Goal: Transaction & Acquisition: Book appointment/travel/reservation

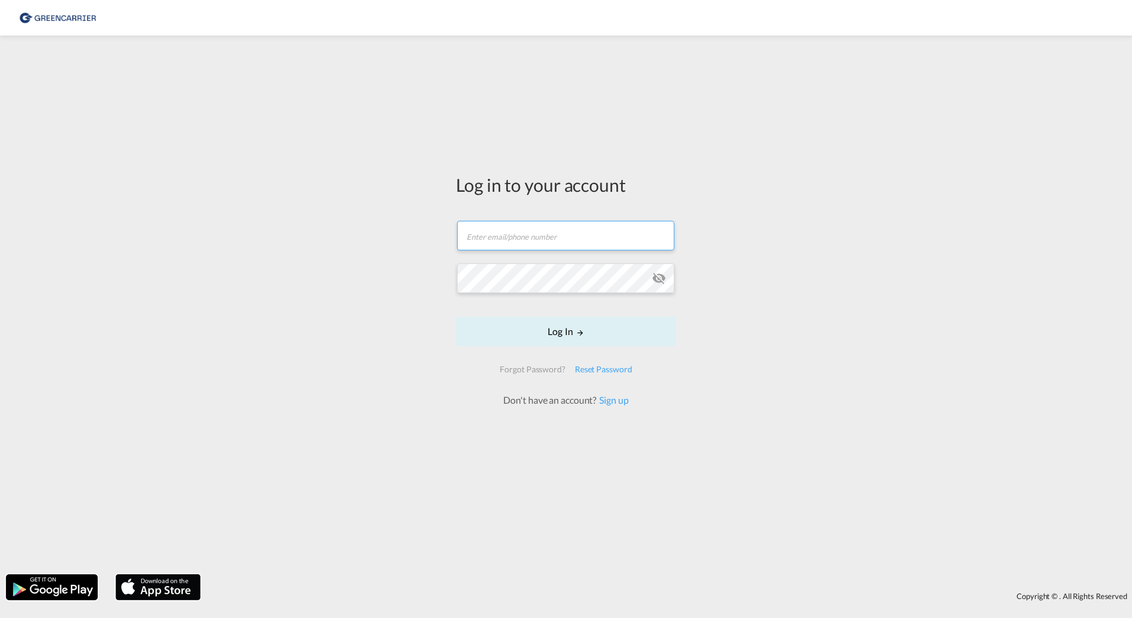
type input "[PERSON_NAME][EMAIL_ADDRESS][DOMAIN_NAME]"
drag, startPoint x: 673, startPoint y: 452, endPoint x: 643, endPoint y: 396, distance: 64.4
click at [675, 452] on div "Log in to your account [PERSON_NAME][EMAIL_ADDRESS][DOMAIN_NAME] Email field is…" at bounding box center [566, 289] width 238 height 496
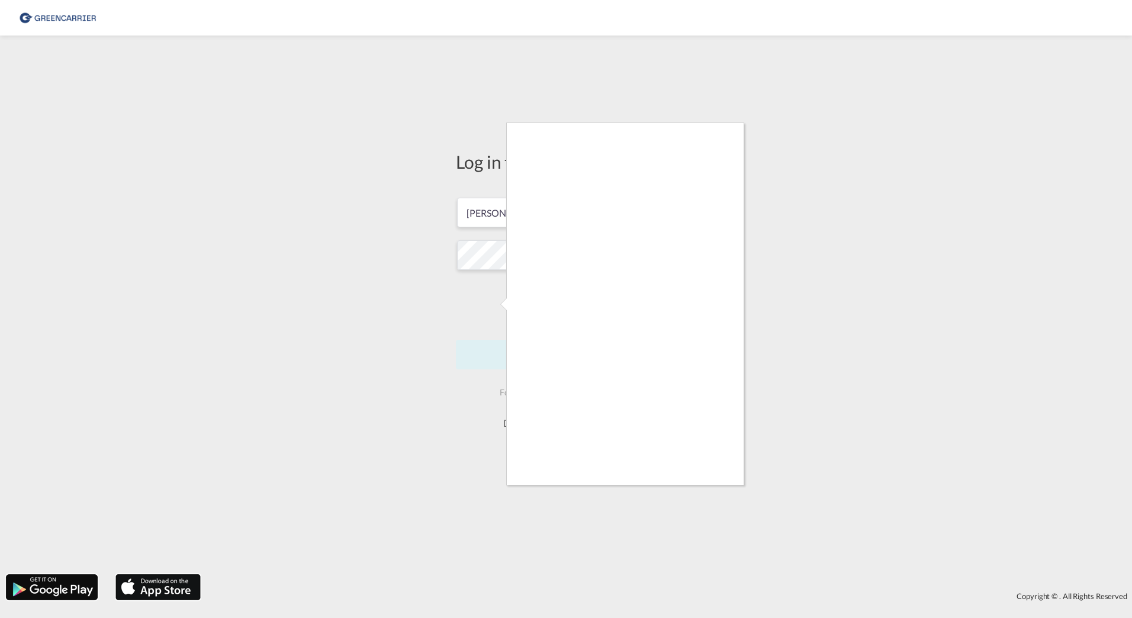
click at [855, 364] on div at bounding box center [566, 309] width 1132 height 618
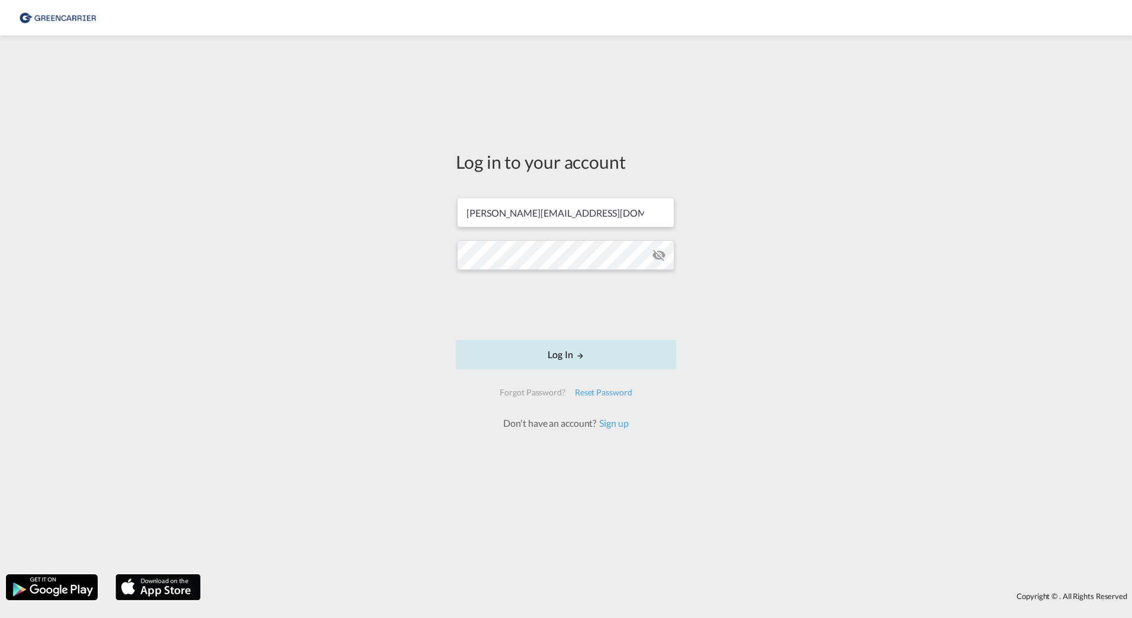
drag, startPoint x: 544, startPoint y: 349, endPoint x: 675, endPoint y: 353, distance: 131.5
click at [543, 349] on button "Log In" at bounding box center [566, 355] width 220 height 30
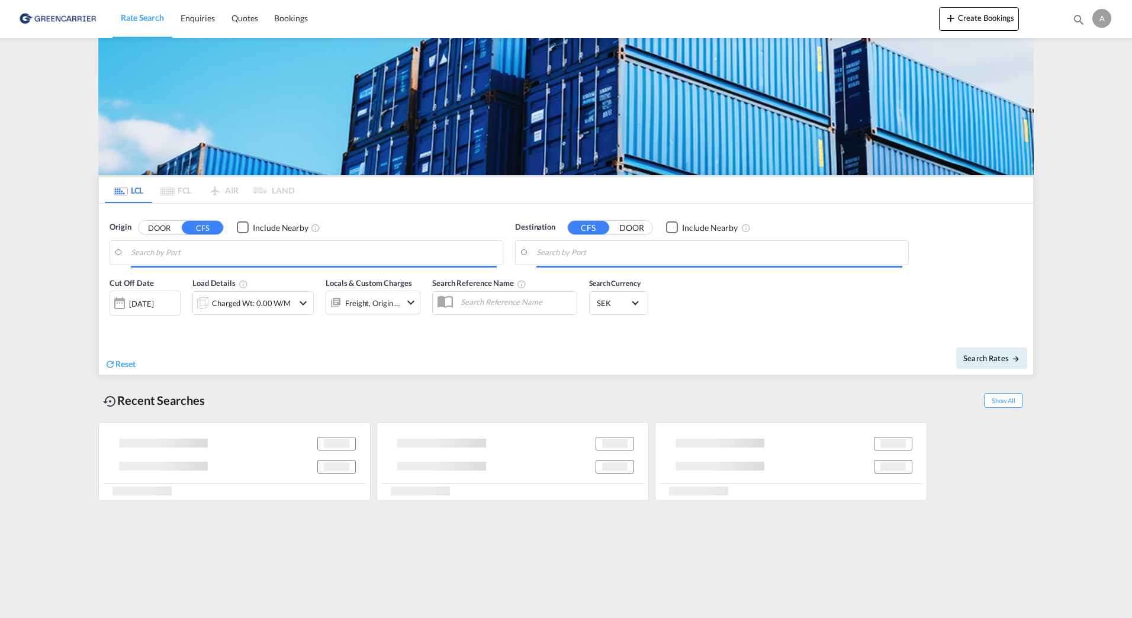
type input "SE-60228, [GEOGRAPHIC_DATA], [GEOGRAPHIC_DATA]"
type input "[GEOGRAPHIC_DATA], HKHKG"
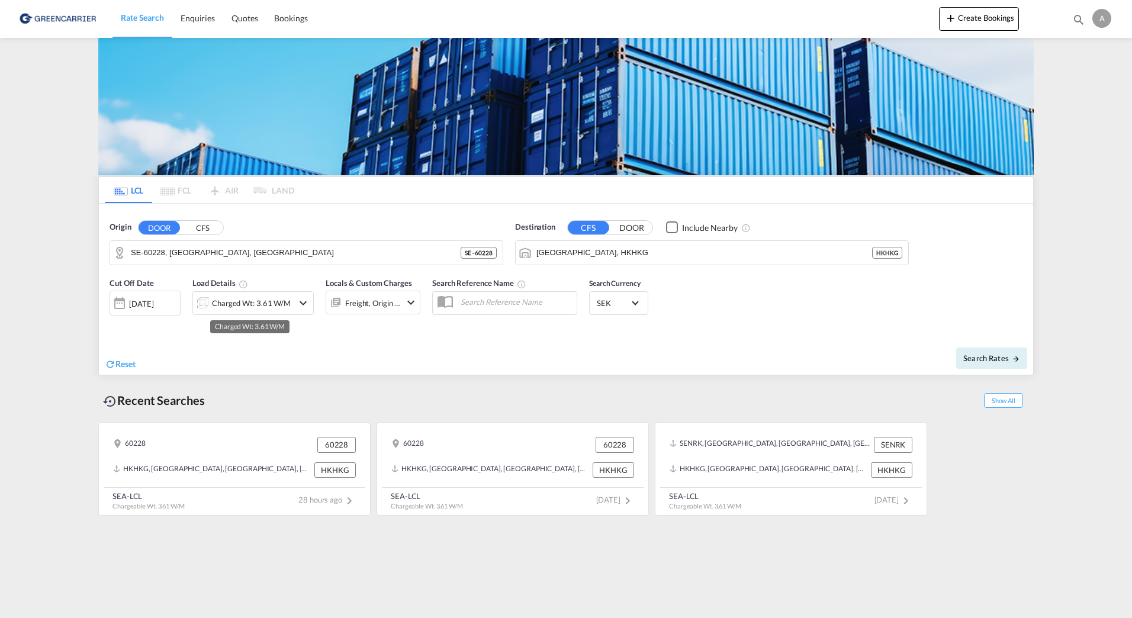
click at [258, 301] on div "Charged Wt: 3.61 W/M" at bounding box center [251, 303] width 79 height 17
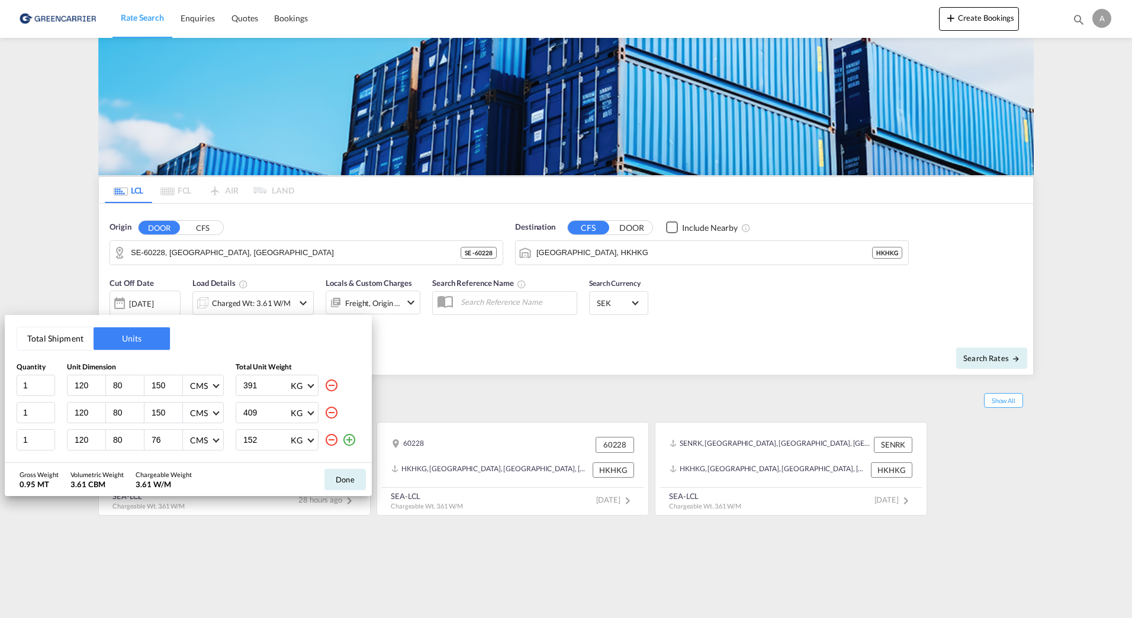
click at [718, 312] on div "Total Shipment Units Quantity Unit Dimension Total Unit Weight 1 120 80 150 CMS…" at bounding box center [566, 309] width 1132 height 618
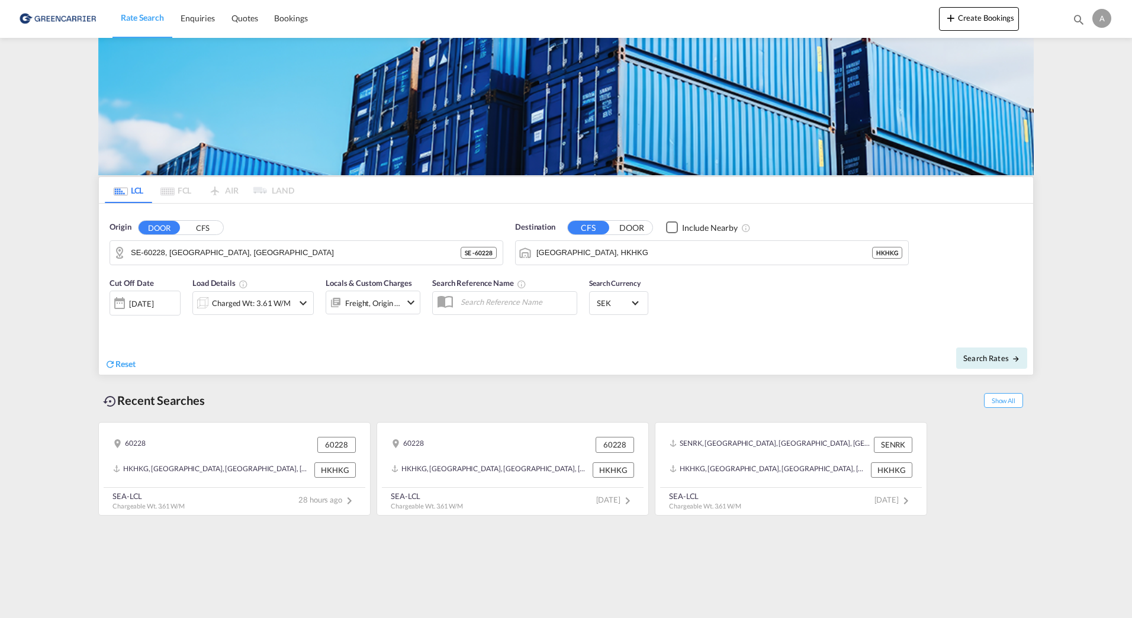
click at [153, 309] on div "[DATE]" at bounding box center [141, 303] width 24 height 11
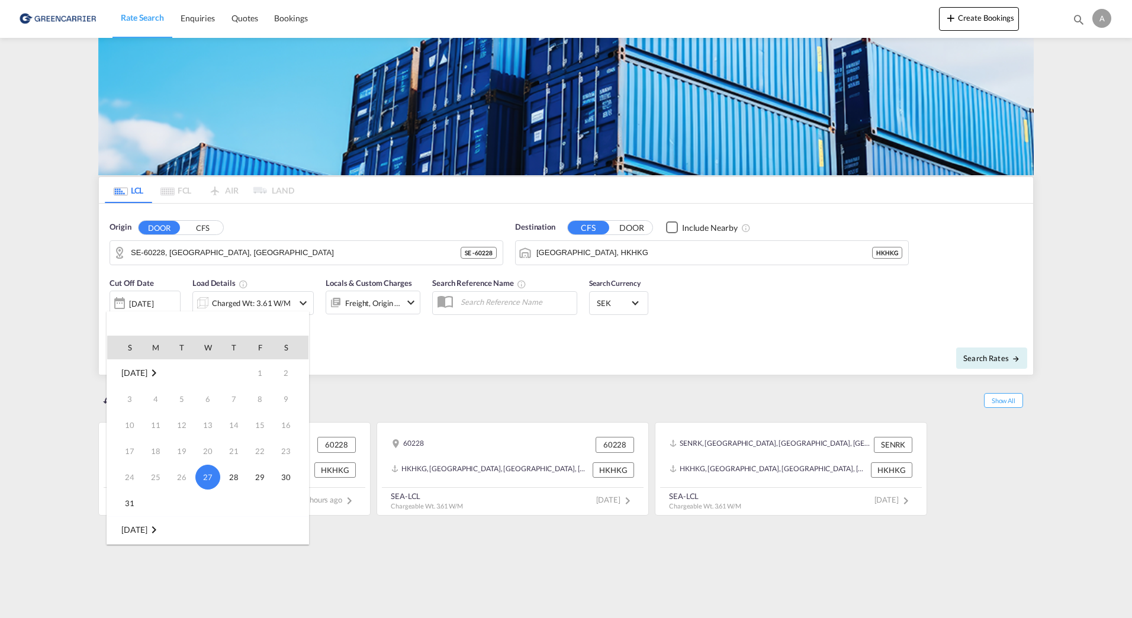
click at [144, 531] on span "[DATE]" at bounding box center [133, 530] width 25 height 10
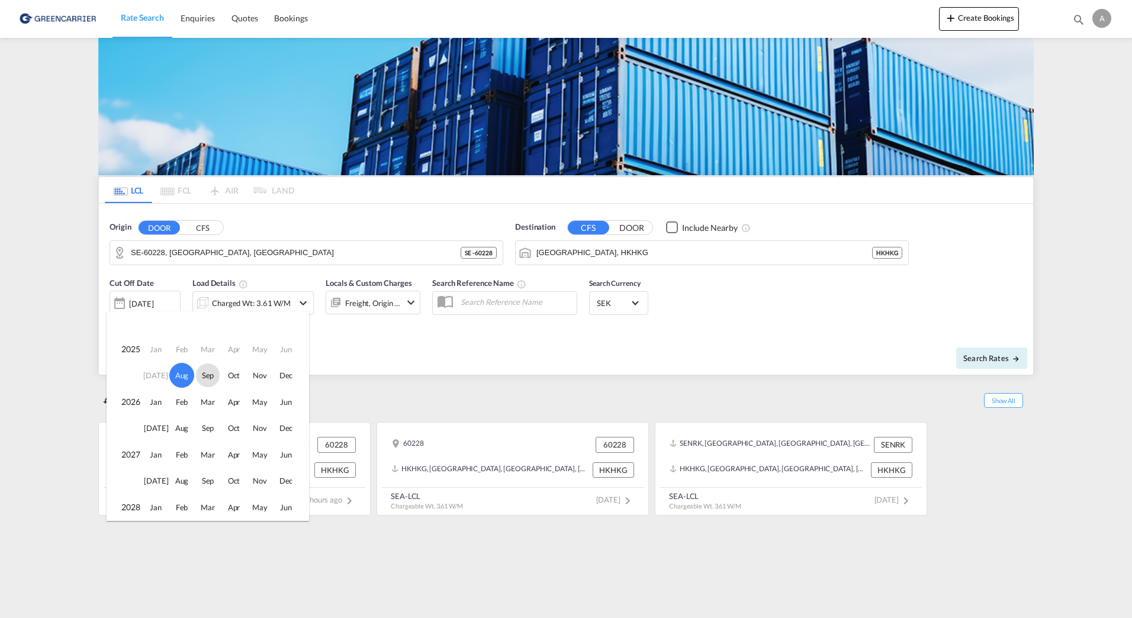
click at [484, 361] on div at bounding box center [566, 309] width 1132 height 618
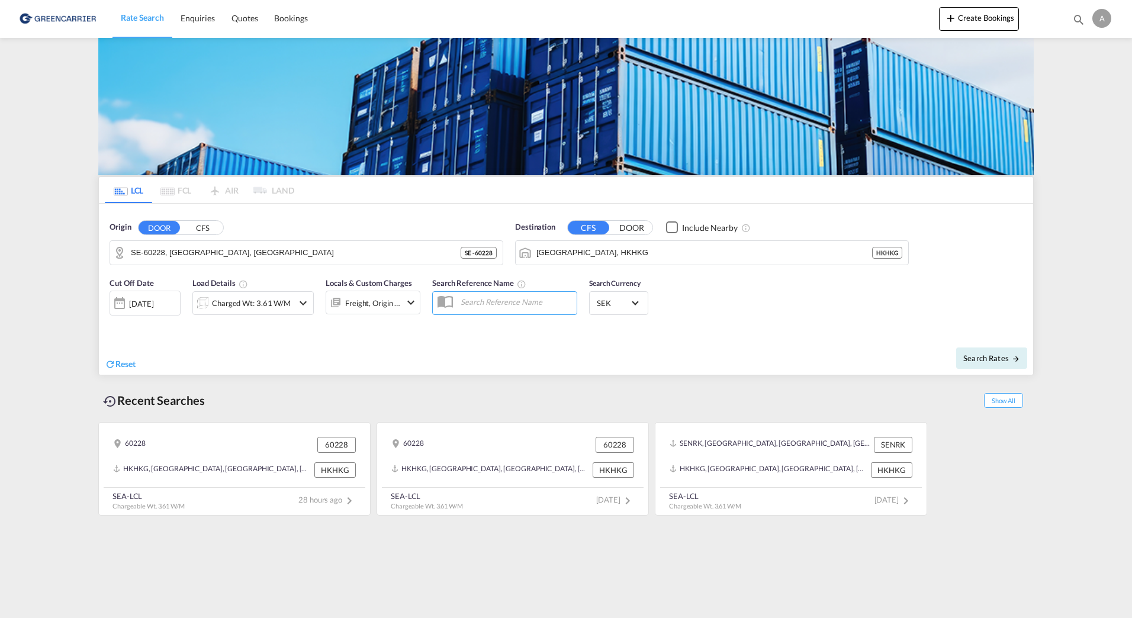
click at [894, 332] on div "Cut Off Date [DATE] [DATE] Load Details Charged Wt: 3.61 W/M Locals & Custom Ch…" at bounding box center [566, 303] width 935 height 64
click at [1003, 355] on span "Search Rates" at bounding box center [992, 358] width 57 height 9
type input "60228 to HKHKG / [DATE]"
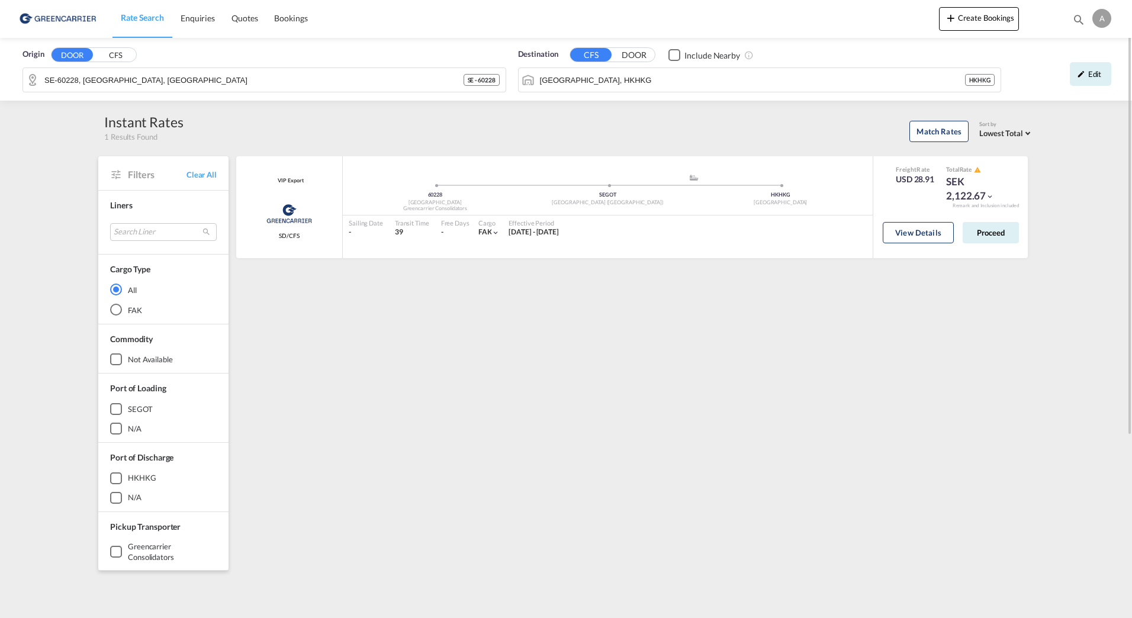
click at [561, 361] on div "VIP Export Greencarrier Consolidators SD/CFS added by you 60228 Sweden Greencar…" at bounding box center [634, 511] width 799 height 711
click at [981, 237] on button "Proceed" at bounding box center [991, 232] width 56 height 21
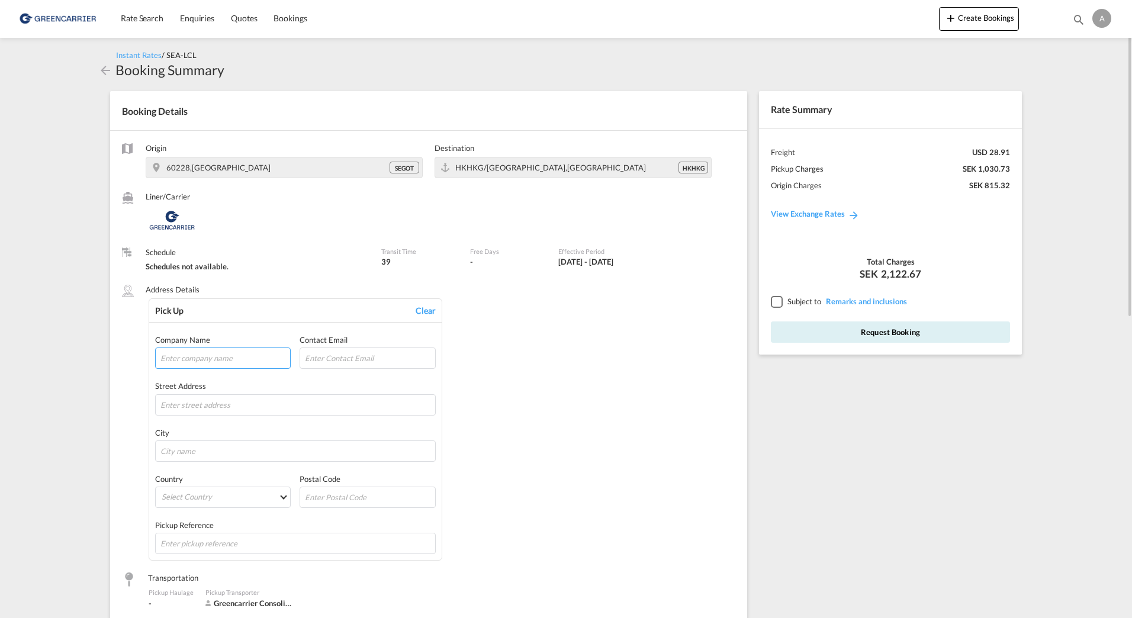
click at [199, 353] on input "text" at bounding box center [223, 358] width 136 height 21
click at [217, 355] on input "text" at bounding box center [223, 358] width 136 height 21
paste input "ECAB"
type input "ECAB"
drag, startPoint x: 337, startPoint y: 364, endPoint x: 353, endPoint y: 371, distance: 17.5
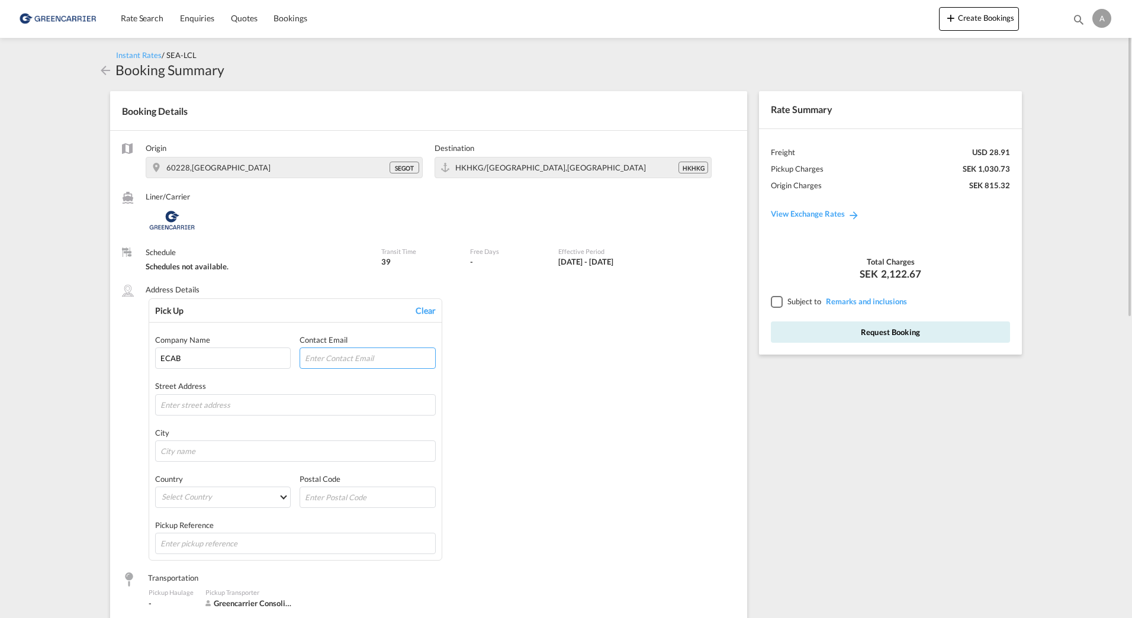
click at [338, 364] on input "email" at bounding box center [368, 358] width 136 height 21
drag, startPoint x: 537, startPoint y: 310, endPoint x: 506, endPoint y: 362, distance: 60.5
click at [537, 310] on div "Pick Up Clear Company Name ECAB Contact Email Street Address City Country Selec…" at bounding box center [442, 429] width 587 height 263
click at [219, 418] on div "Company Name ECAB Contact Email Street Address City Country Select Country [GEO…" at bounding box center [295, 445] width 281 height 220
click at [200, 405] on input "text" at bounding box center [295, 404] width 281 height 21
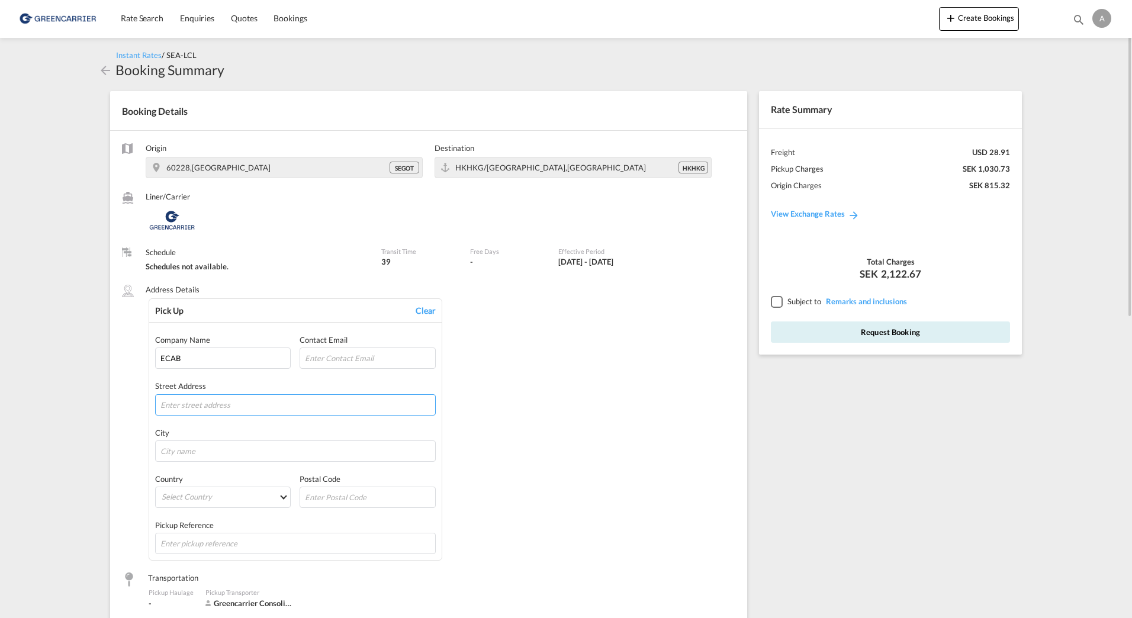
paste input "[STREET_ADDRESS]"
type input "[STREET_ADDRESS]"
type input "[GEOGRAPHIC_DATA]"
click at [182, 496] on md-select "Select Country [GEOGRAPHIC_DATA] [GEOGRAPHIC_DATA] [GEOGRAPHIC_DATA] [US_STATE]…" at bounding box center [223, 497] width 136 height 21
type md-option "[GEOGRAPHIC_DATA]"
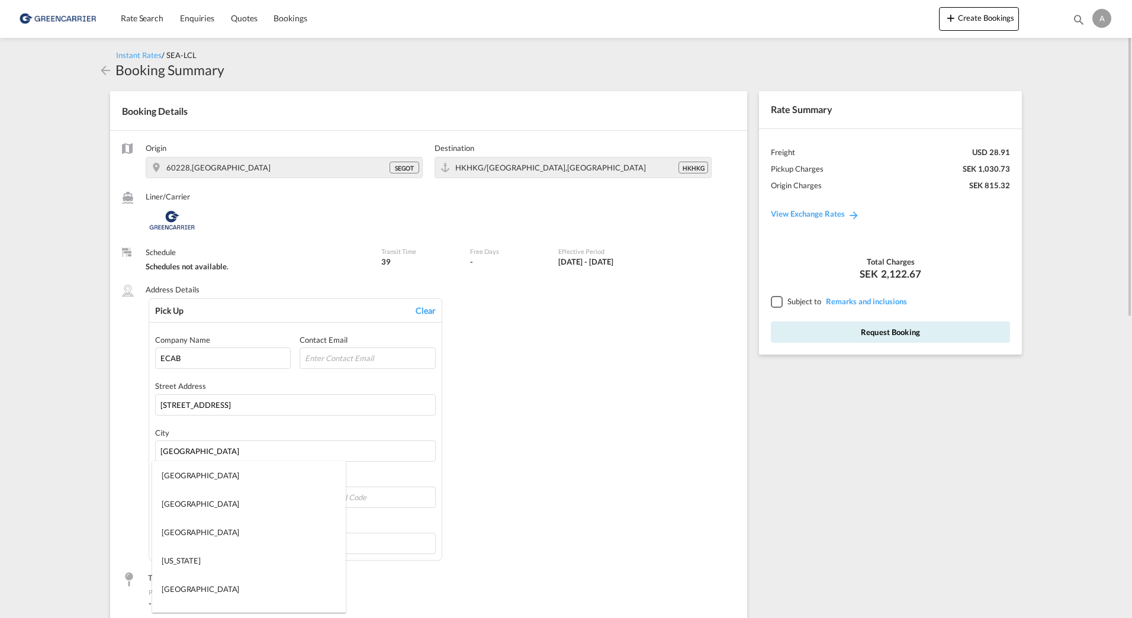
type md-option "Saint Helena"
type md-option "[GEOGRAPHIC_DATA]"
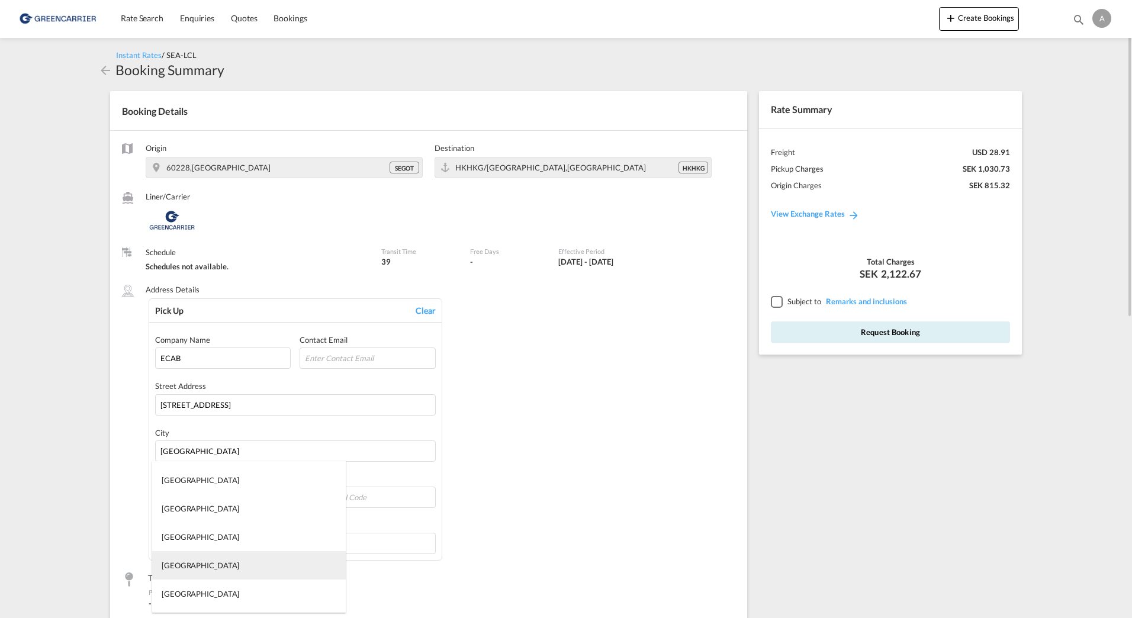
type md-option "[GEOGRAPHIC_DATA]"
click at [203, 566] on md-option "[GEOGRAPHIC_DATA]" at bounding box center [249, 565] width 194 height 28
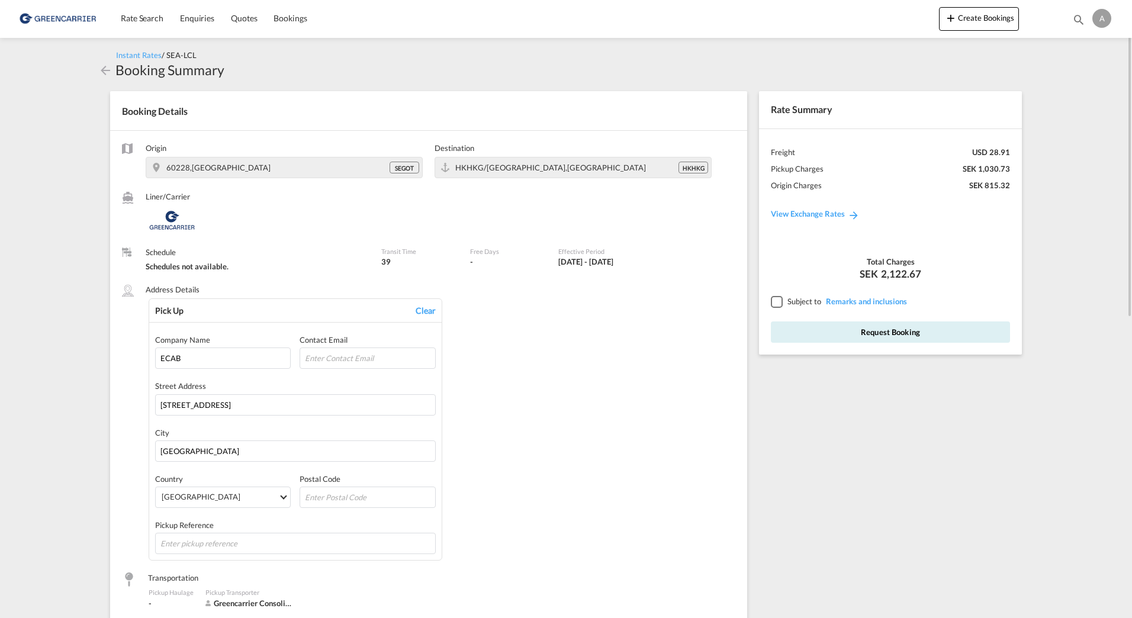
drag, startPoint x: 574, startPoint y: 497, endPoint x: 455, endPoint y: 481, distance: 120.8
click at [573, 497] on div "Pick Up Clear Company Name ECAB Contact Email Street Address [STREET_ADDRESS] P…" at bounding box center [442, 429] width 587 height 263
drag, startPoint x: 410, startPoint y: 493, endPoint x: 417, endPoint y: 492, distance: 7.2
click at [410, 493] on input "text" at bounding box center [368, 497] width 136 height 21
type input "60228"
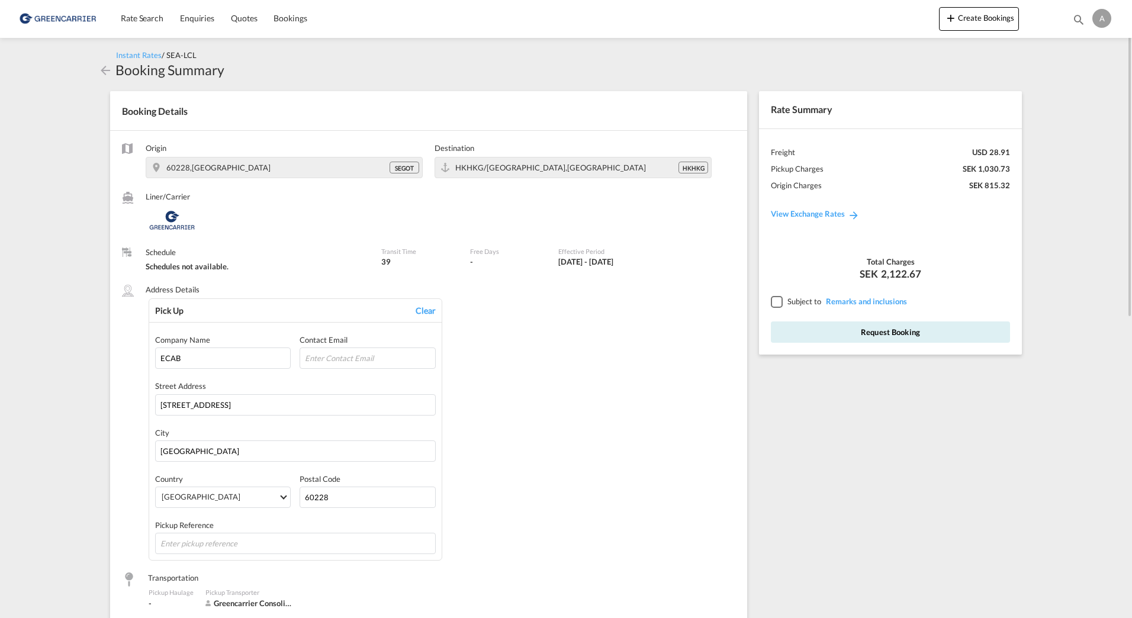
click at [507, 510] on div "Pick Up Clear Company Name ECAB Contact Email Street Address [STREET_ADDRESS] P…" at bounding box center [442, 429] width 587 height 263
click at [380, 361] on input "email" at bounding box center [368, 358] width 136 height 21
paste input "[PERSON_NAME][EMAIL_ADDRESS][PERSON_NAME][DOMAIN_NAME]"
type input "[PERSON_NAME][EMAIL_ADDRESS][PERSON_NAME][DOMAIN_NAME]"
click at [585, 404] on div "Pick Up Clear Company Name ECAB Contact Email [PERSON_NAME][EMAIL_ADDRESS][PERS…" at bounding box center [442, 429] width 587 height 263
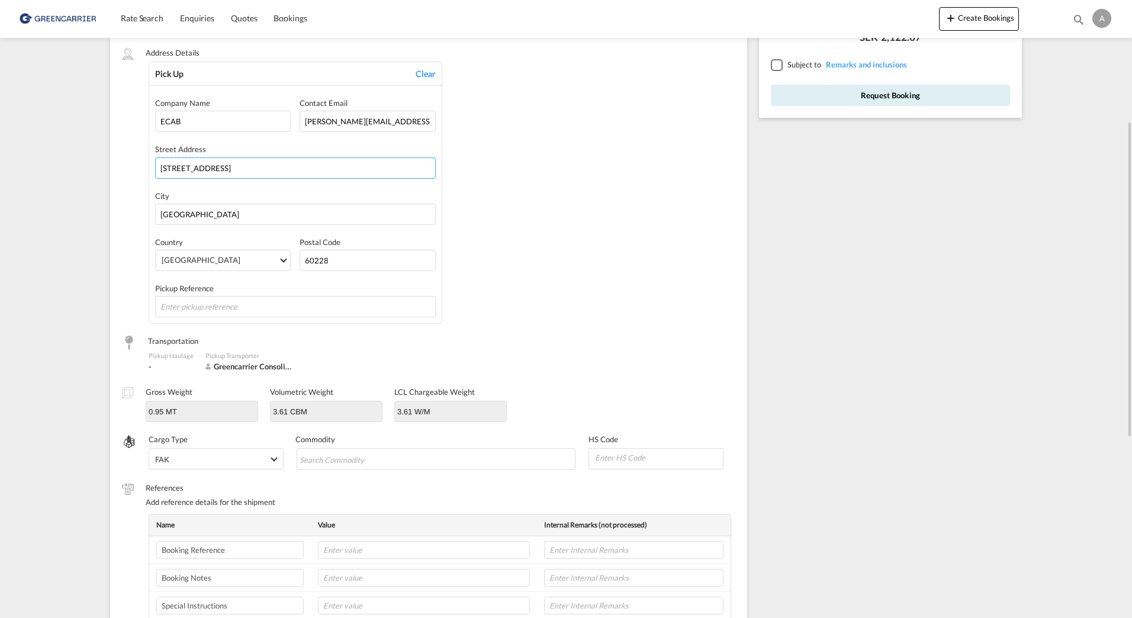
scroll to position [237, 0]
click at [188, 306] on input "text" at bounding box center [295, 306] width 281 height 21
type input "[GEOGRAPHIC_DATA]"
click at [576, 298] on div "Pick Up Clear Company Name ECAB Contact Email [PERSON_NAME][EMAIL_ADDRESS][PERS…" at bounding box center [442, 193] width 587 height 263
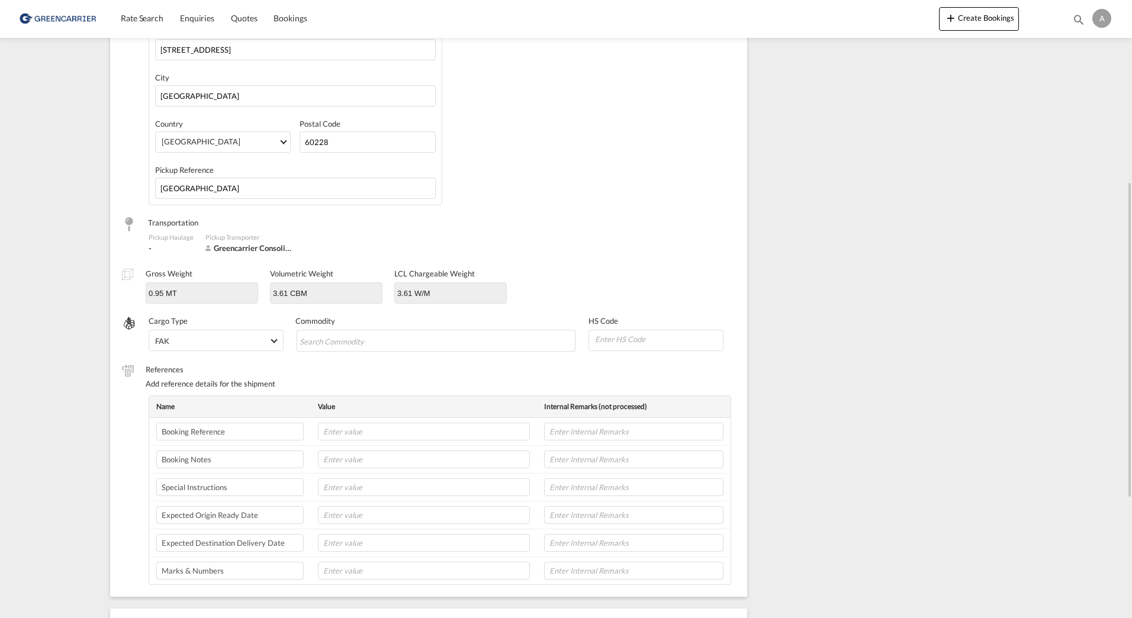
click at [576, 197] on div "Pick Up Clear Company Name ECAB Contact Email [PERSON_NAME][EMAIL_ADDRESS][PERS…" at bounding box center [442, 74] width 587 height 263
click at [478, 346] on md-chips-wrap "Chips container with autocompletion. Enter the text area, type text to search, …" at bounding box center [437, 340] width 280 height 21
type input "machinery"
click at [824, 309] on div "Rate Summary Freight USD 28.91 Pickup Charges SEK 1,030.73 Origin Charges SEK 8…" at bounding box center [893, 288] width 281 height 1128
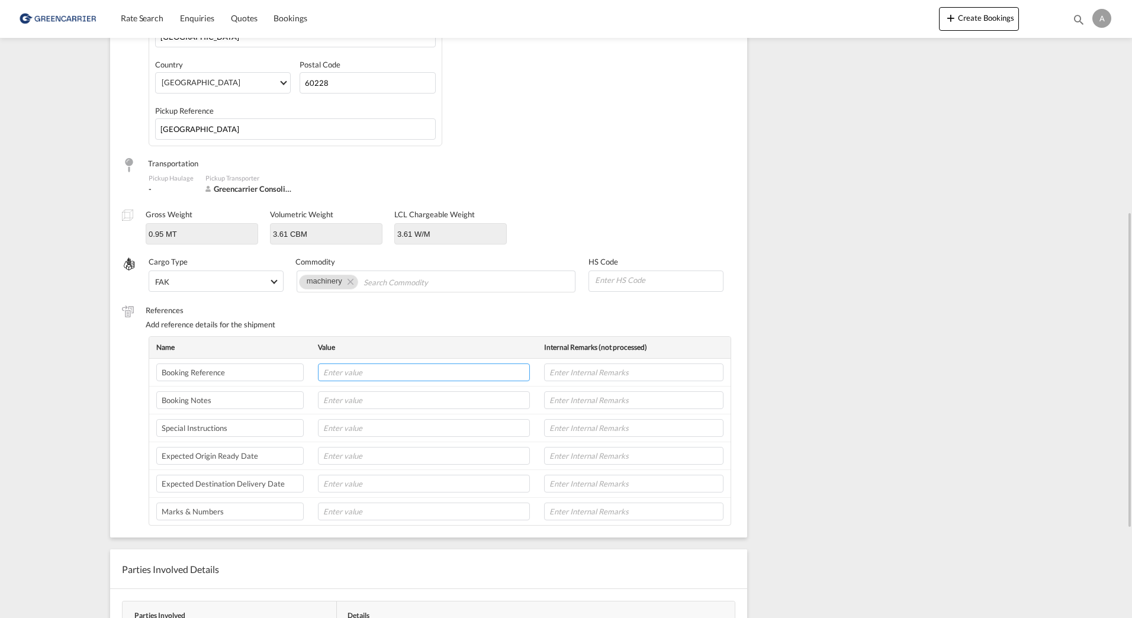
click at [410, 366] on input "text" at bounding box center [424, 373] width 212 height 18
click at [940, 248] on div "Rate Summary Freight USD 28.91 Pickup Charges SEK 1,030.73 Origin Charges SEK 8…" at bounding box center [893, 229] width 281 height 1128
click at [945, 497] on div "Rate Summary Freight USD 28.91 Pickup Charges SEK 1,030.73 Origin Charges SEK 8…" at bounding box center [893, 229] width 281 height 1128
click at [380, 374] on input "text" at bounding box center [424, 373] width 212 height 18
type input "40357"
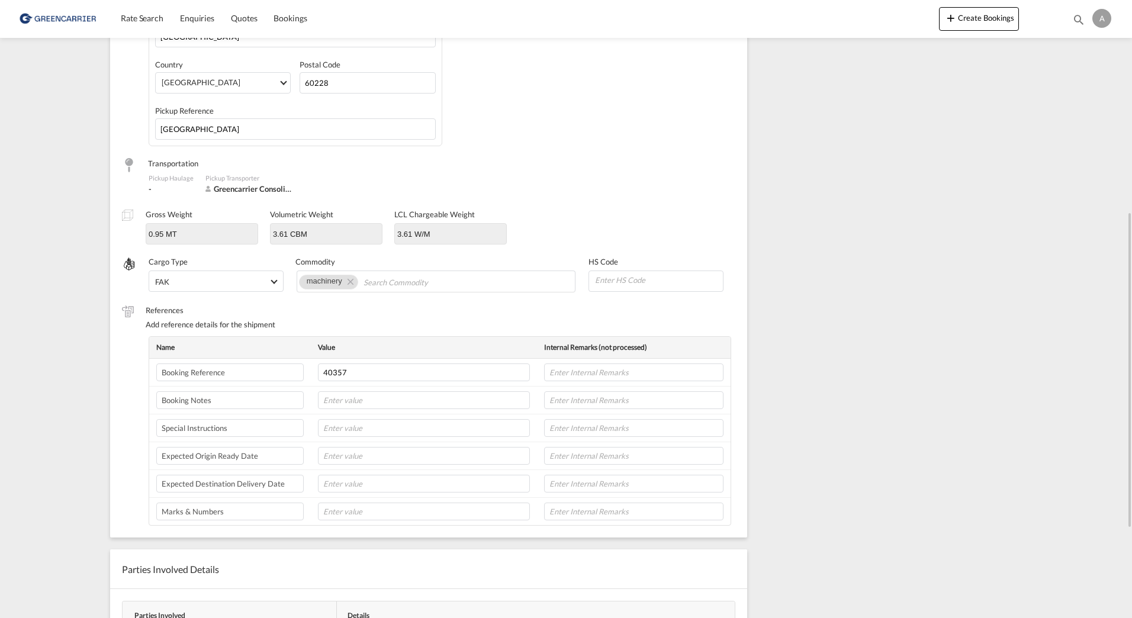
click at [895, 359] on div "Rate Summary Freight USD 28.91 Pickup Charges SEK 1,030.73 Origin Charges SEK 8…" at bounding box center [893, 229] width 281 height 1128
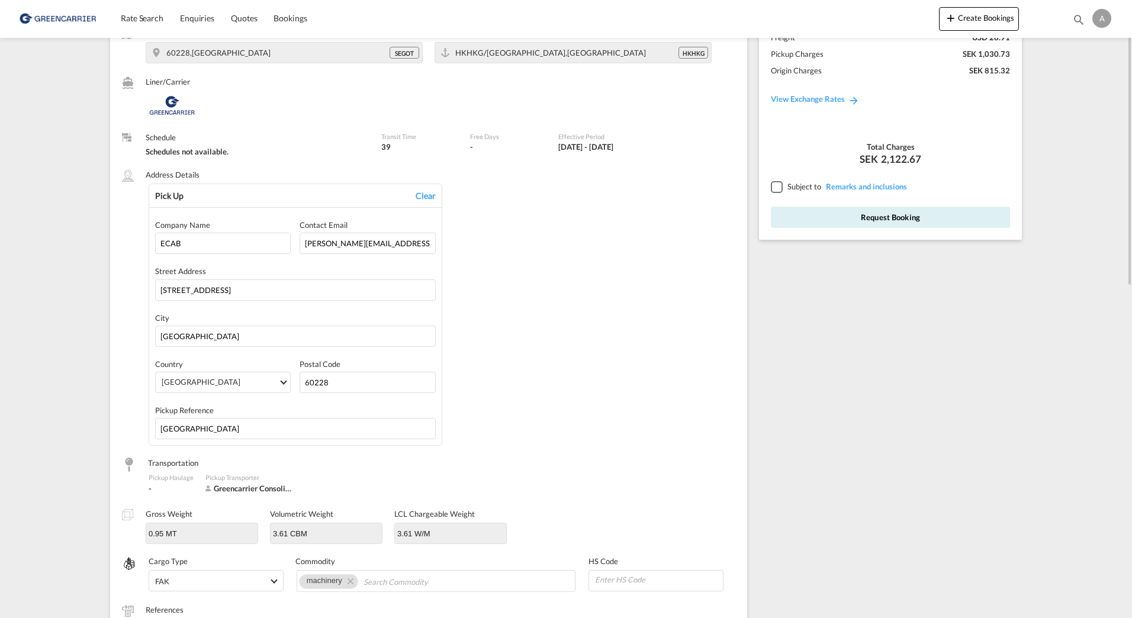
scroll to position [0, 0]
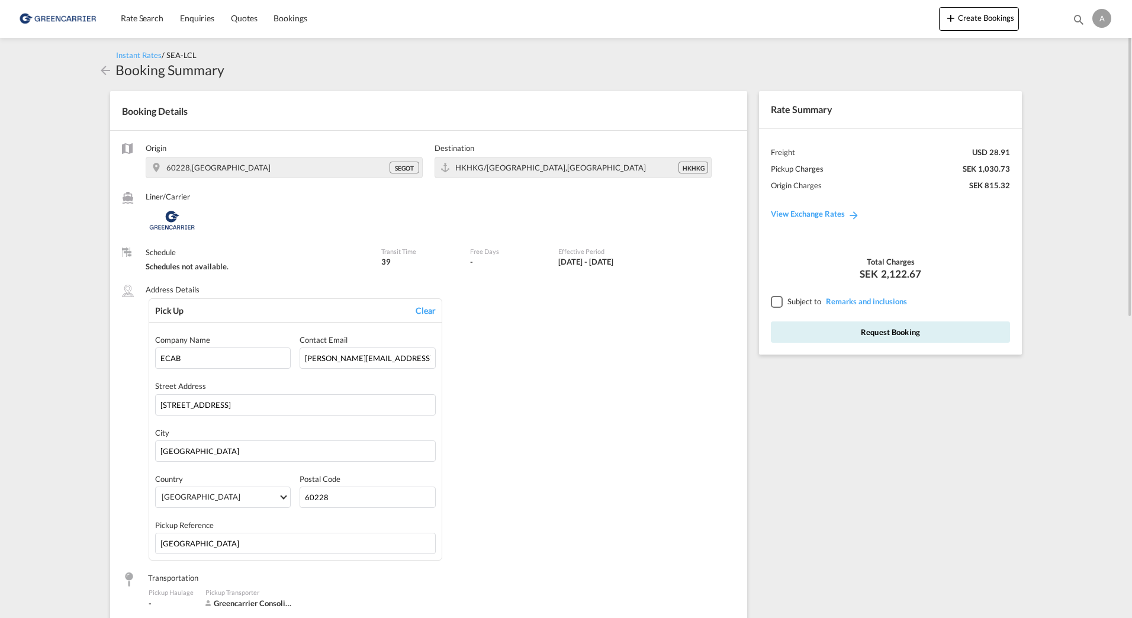
click at [771, 304] on div at bounding box center [776, 301] width 11 height 11
click at [780, 301] on div at bounding box center [776, 301] width 11 height 11
click at [779, 302] on div at bounding box center [776, 301] width 11 height 11
click at [892, 327] on button "Request Booking" at bounding box center [890, 332] width 239 height 21
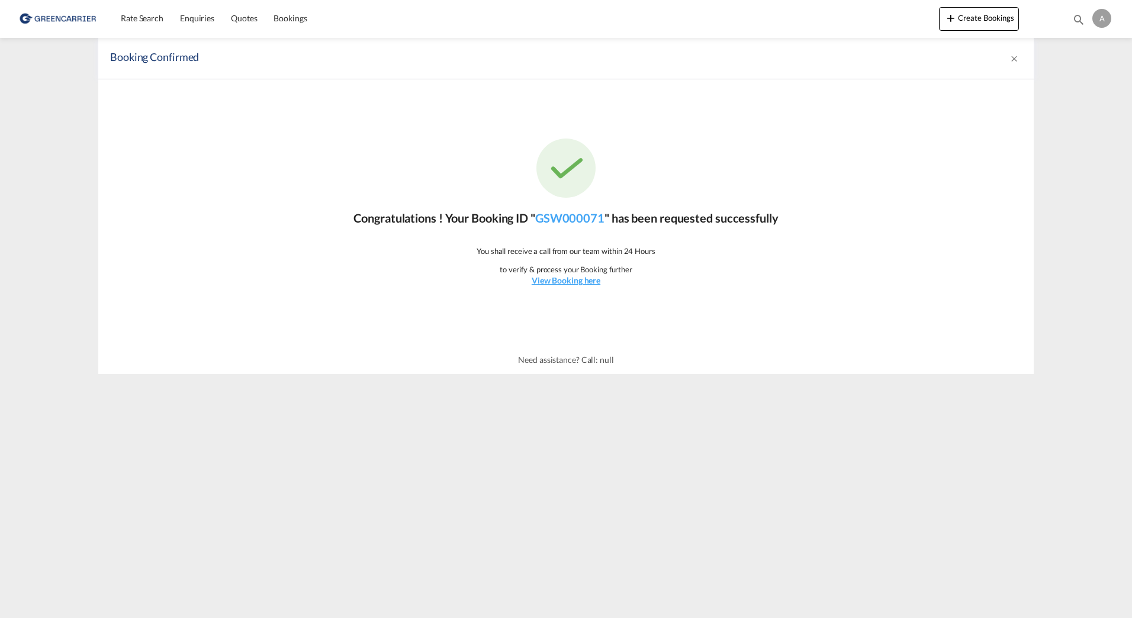
click at [839, 333] on div "Congratulations ! Your Booking ID " GSW000071 " has been requested successfully…" at bounding box center [566, 212] width 936 height 266
drag, startPoint x: 634, startPoint y: 500, endPoint x: 635, endPoint y: 492, distance: 7.9
click at [635, 497] on md-content "Rate Search Enquiries Quotes Bookings Create Bookings Bookings Quotes Enquiries…" at bounding box center [566, 309] width 1132 height 618
drag, startPoint x: 394, startPoint y: 457, endPoint x: 253, endPoint y: 34, distance: 445.7
click at [394, 457] on md-content "Rate Search Enquiries Quotes Bookings Create Bookings Bookings Quotes Enquiries…" at bounding box center [566, 309] width 1132 height 618
